Goal: Find specific page/section: Find specific page/section

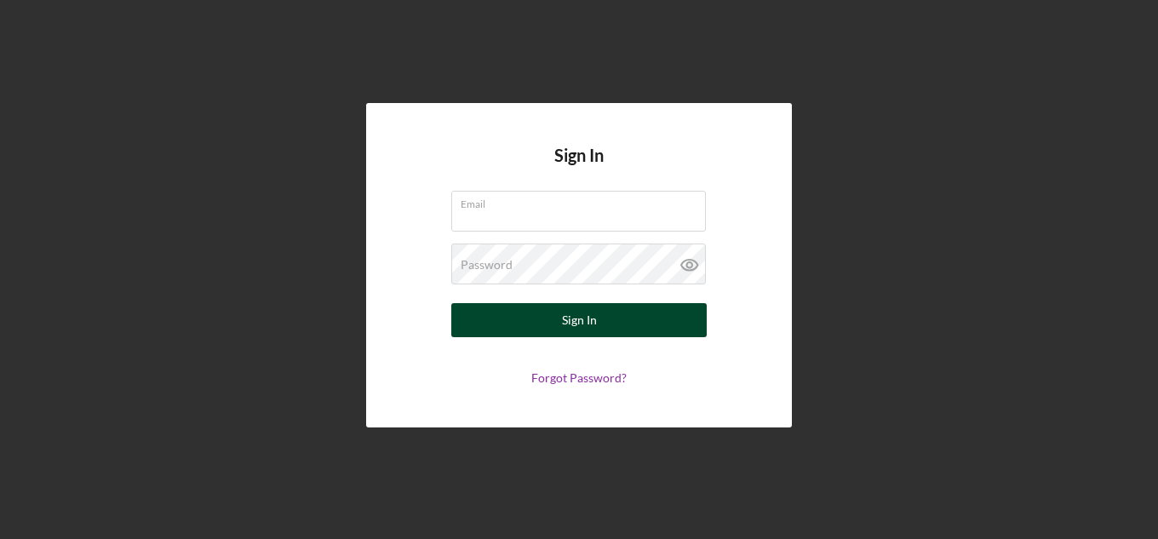
type input "[EMAIL_ADDRESS][DOMAIN_NAME]"
click at [597, 304] on button "Sign In" at bounding box center [578, 320] width 255 height 34
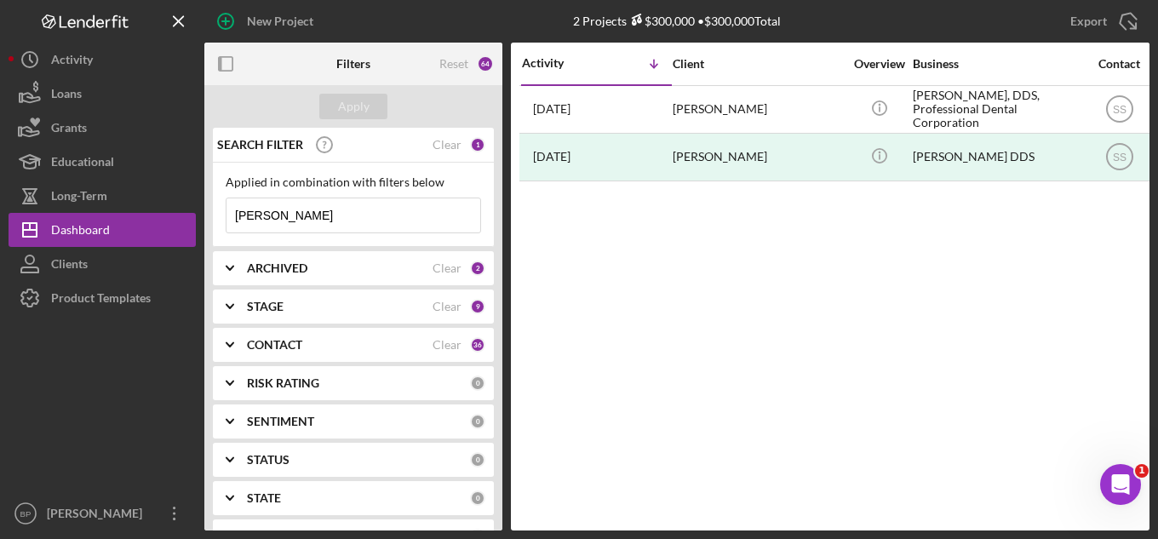
click at [312, 226] on input "[PERSON_NAME]" at bounding box center [354, 215] width 254 height 34
type input "g"
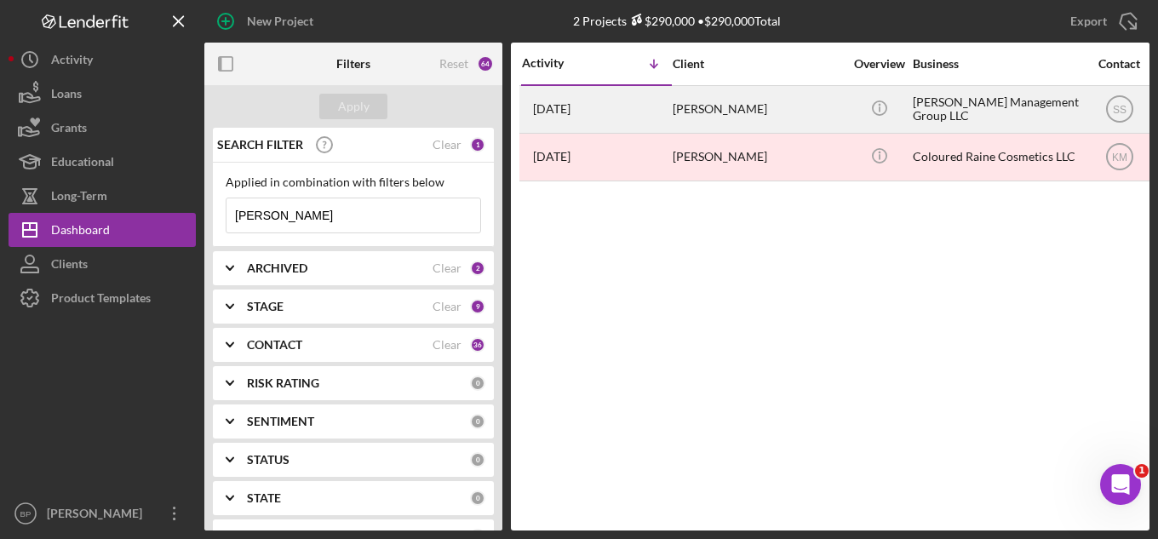
type input "[PERSON_NAME]"
click at [980, 111] on div "[PERSON_NAME] Management Group LLC" at bounding box center [998, 109] width 170 height 45
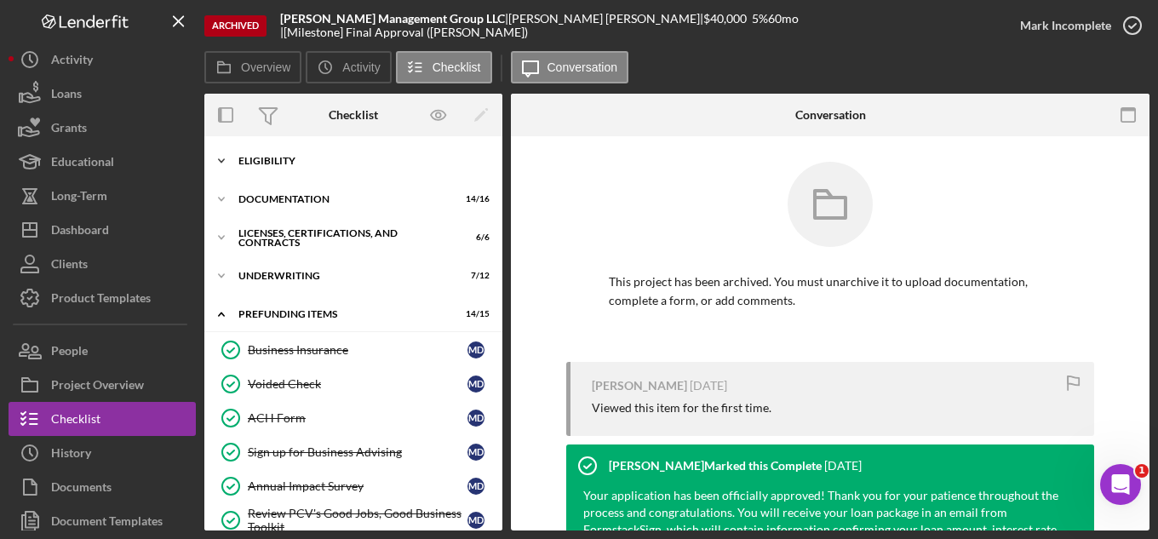
click at [267, 156] on div "Eligibility" at bounding box center [359, 161] width 243 height 10
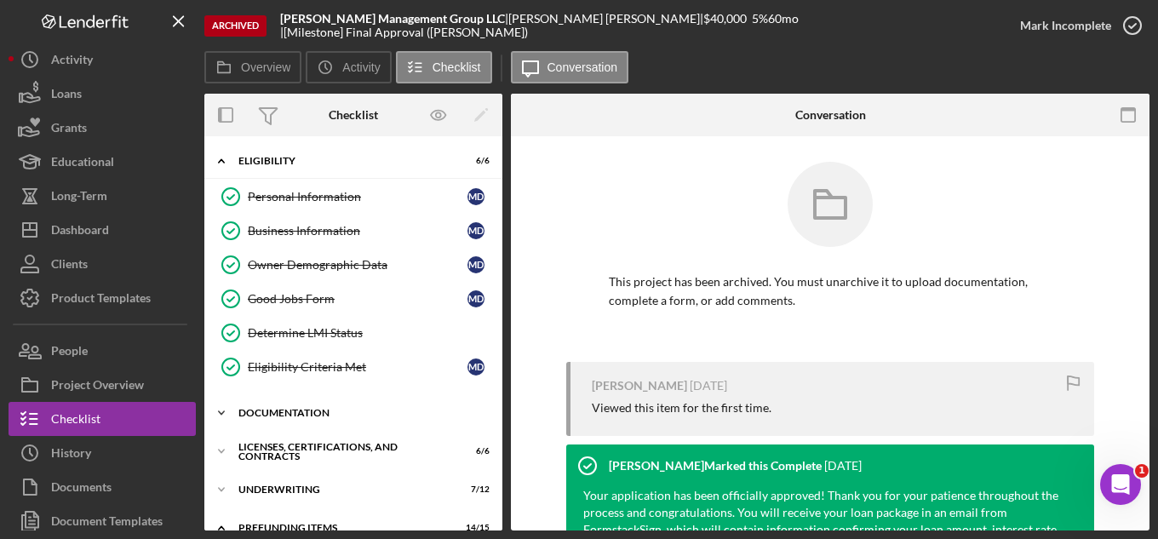
click at [310, 420] on div "Icon/Expander Documentation 14 / 16" at bounding box center [353, 413] width 298 height 34
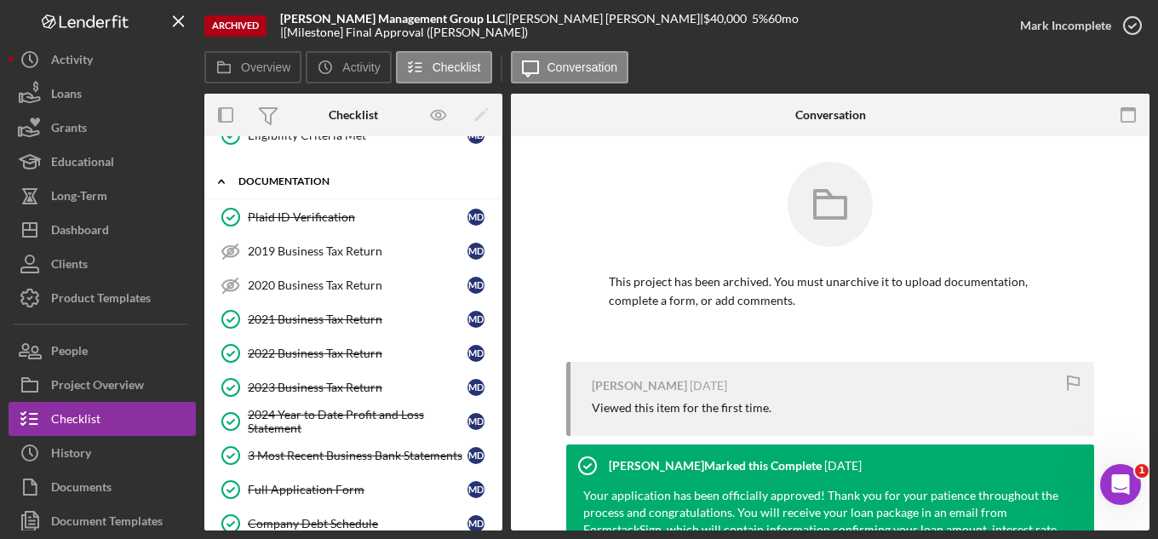
scroll to position [341, 0]
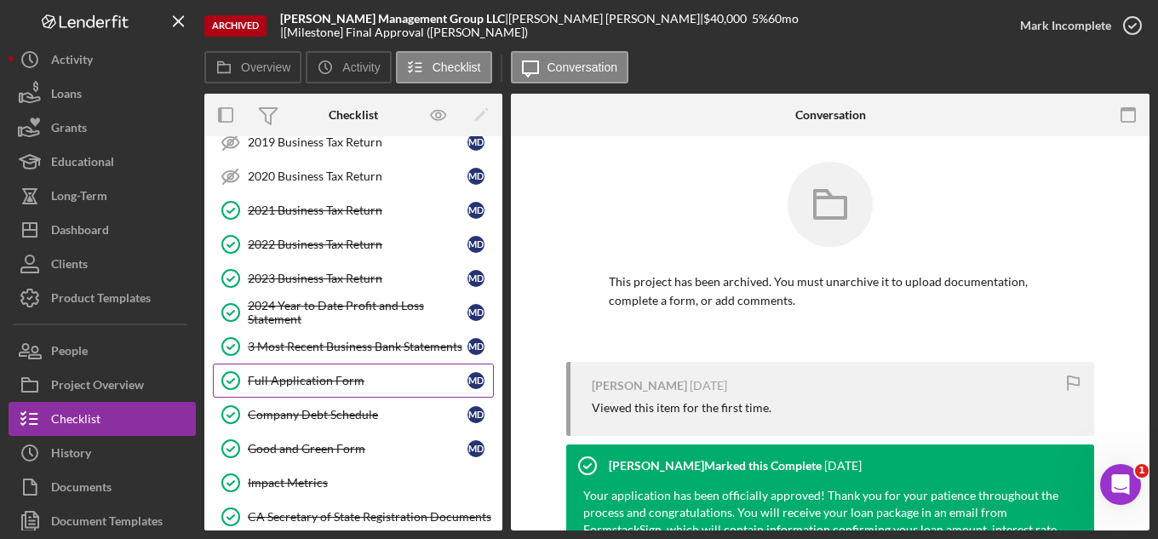
click at [313, 376] on div "Full Application Form" at bounding box center [358, 381] width 220 height 14
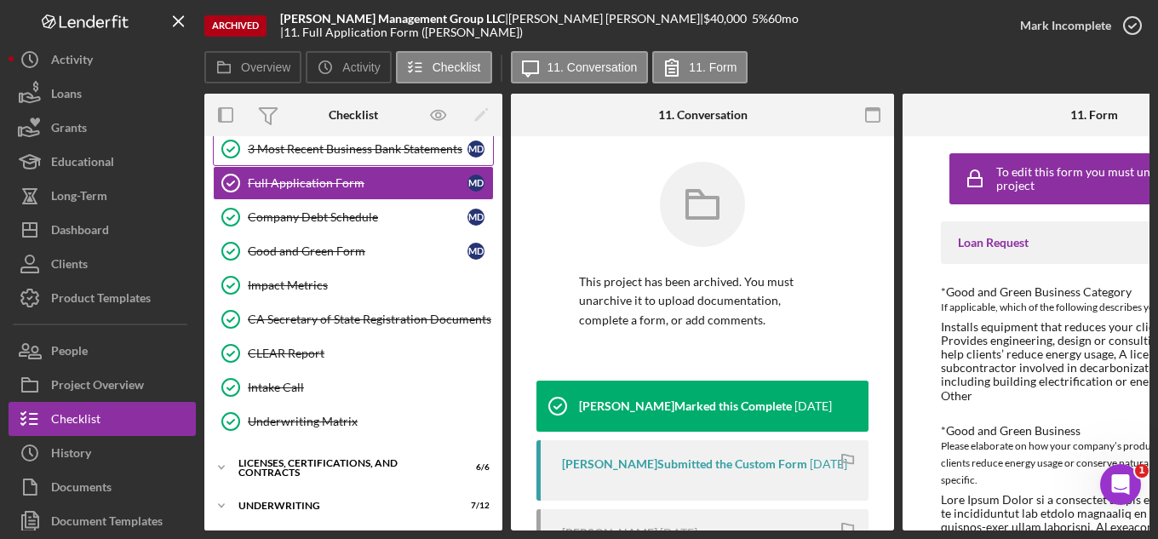
scroll to position [596, 0]
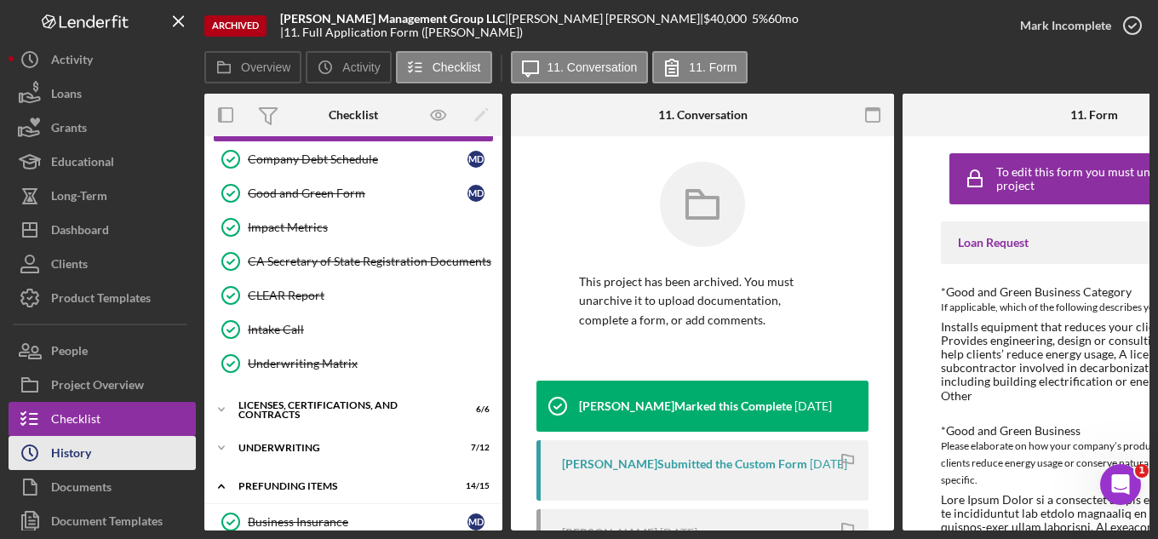
click at [105, 450] on button "Icon/History History" at bounding box center [102, 453] width 187 height 34
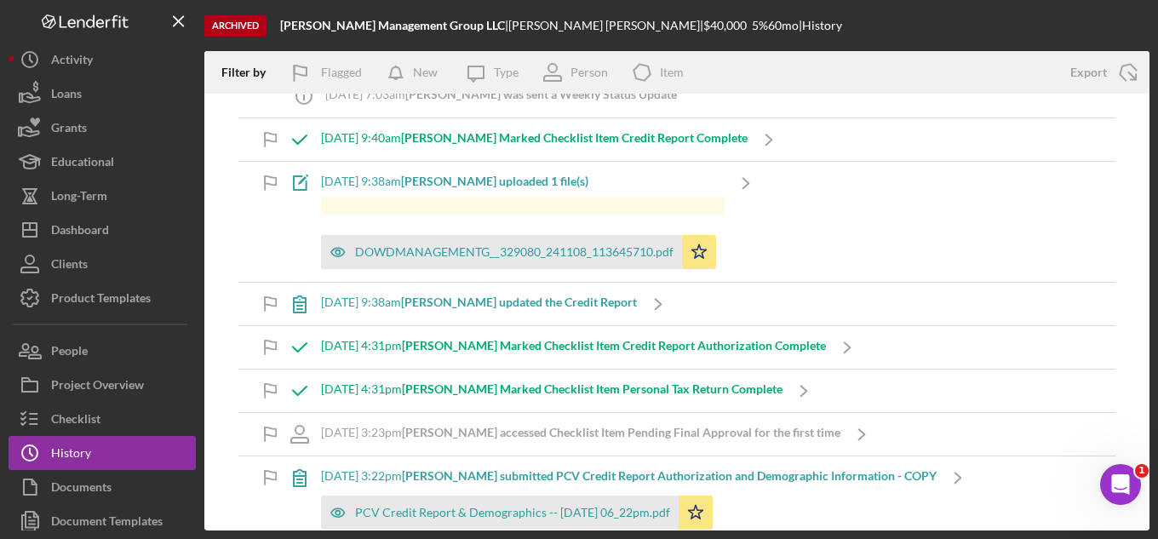
scroll to position [3832, 0]
